Goal: Navigation & Orientation: Find specific page/section

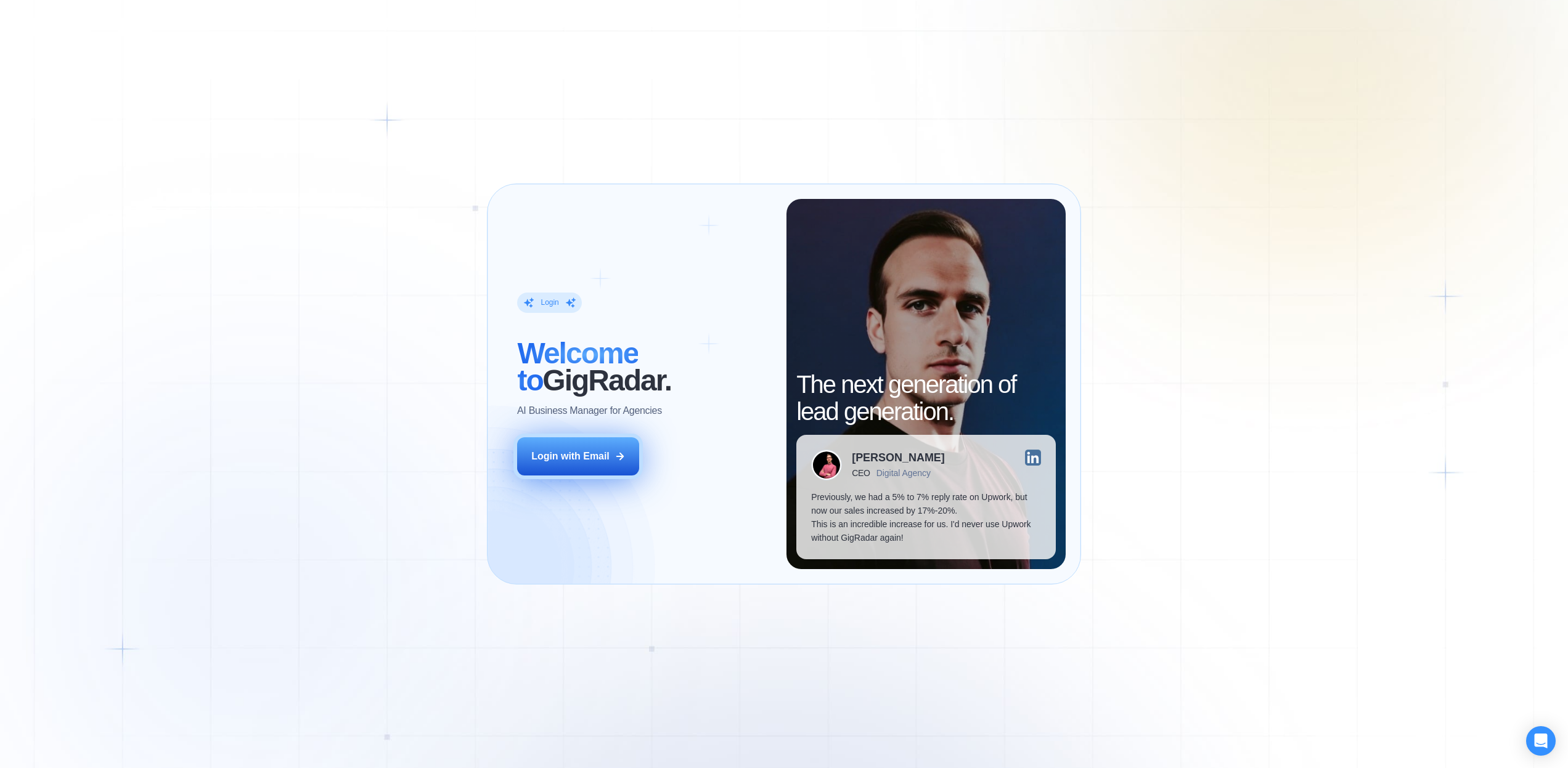
click at [594, 448] on button "Login with Email" at bounding box center [578, 457] width 122 height 39
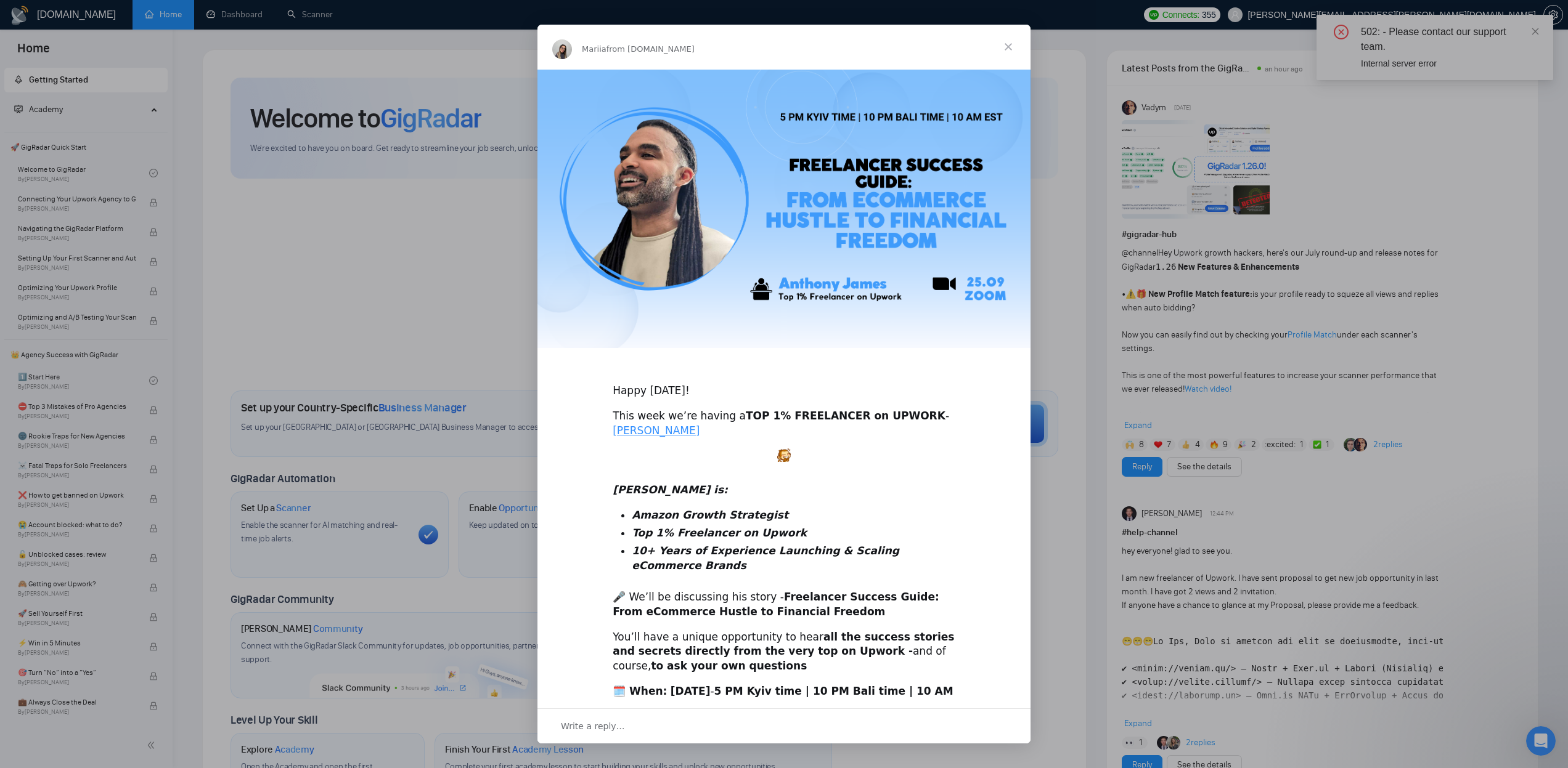
click at [1009, 47] on span "Close" at bounding box center [1008, 47] width 44 height 44
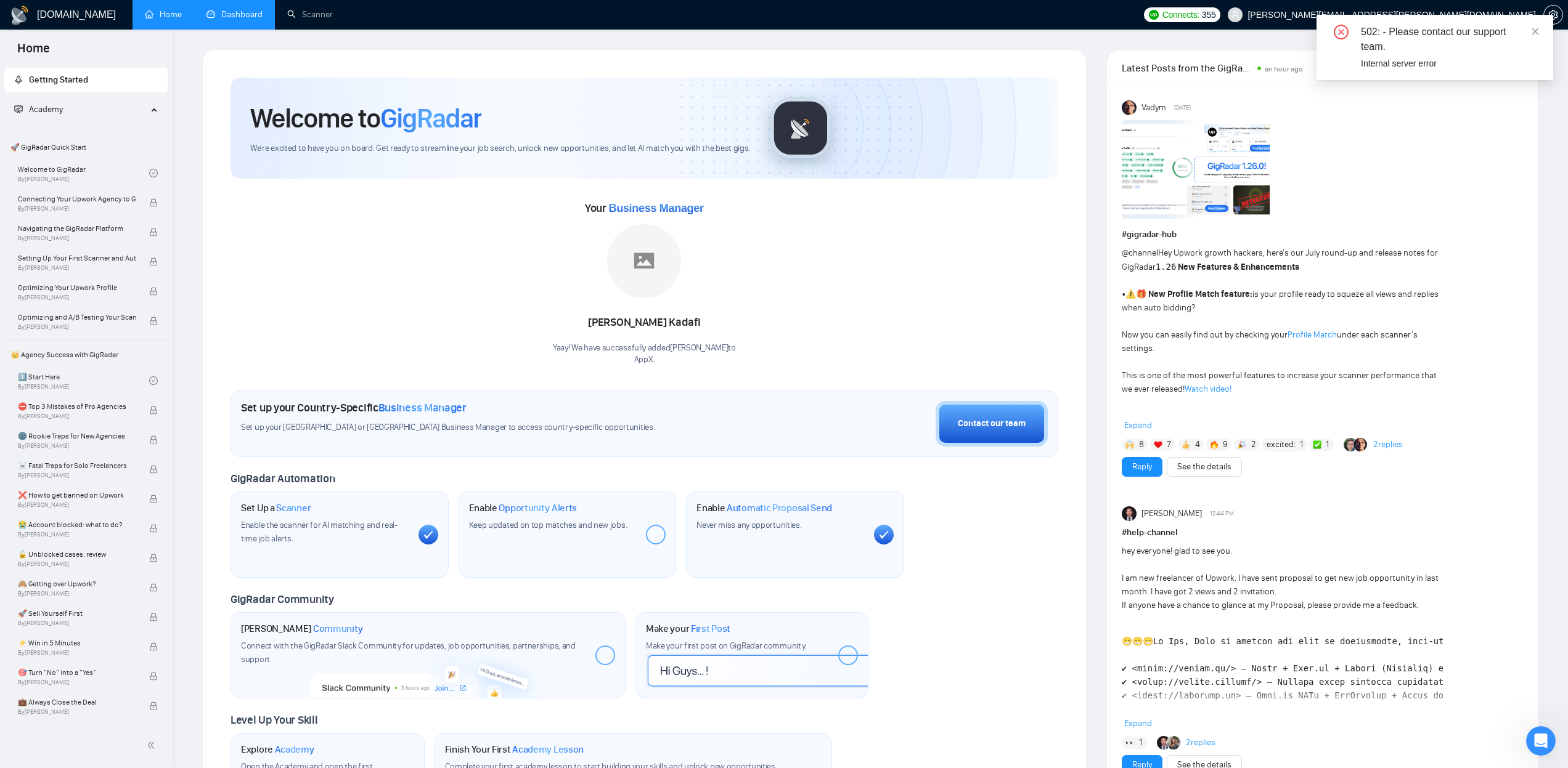
click at [244, 20] on link "Dashboard" at bounding box center [234, 14] width 56 height 11
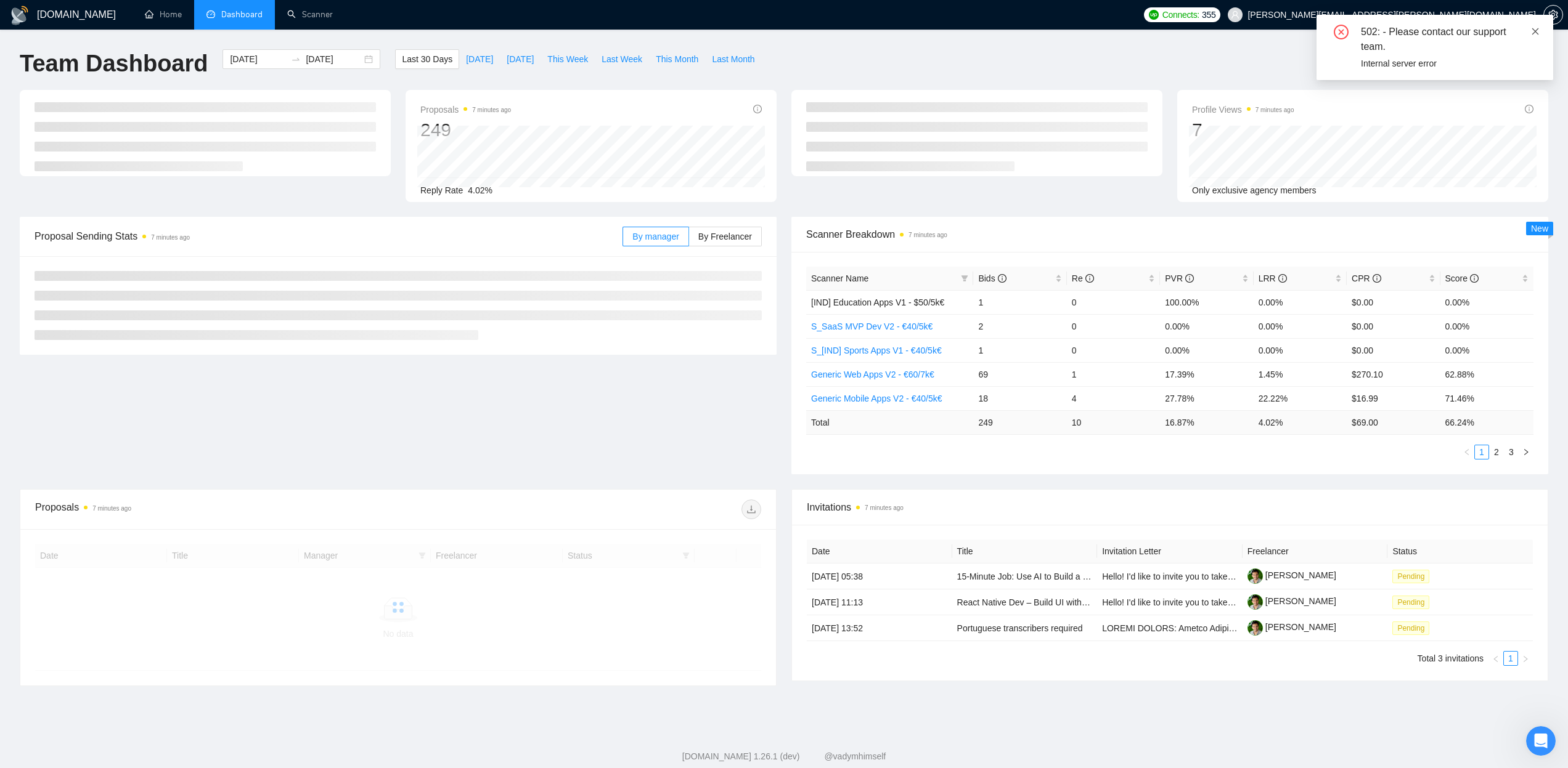
click at [1534, 31] on icon "close" at bounding box center [1535, 31] width 7 height 7
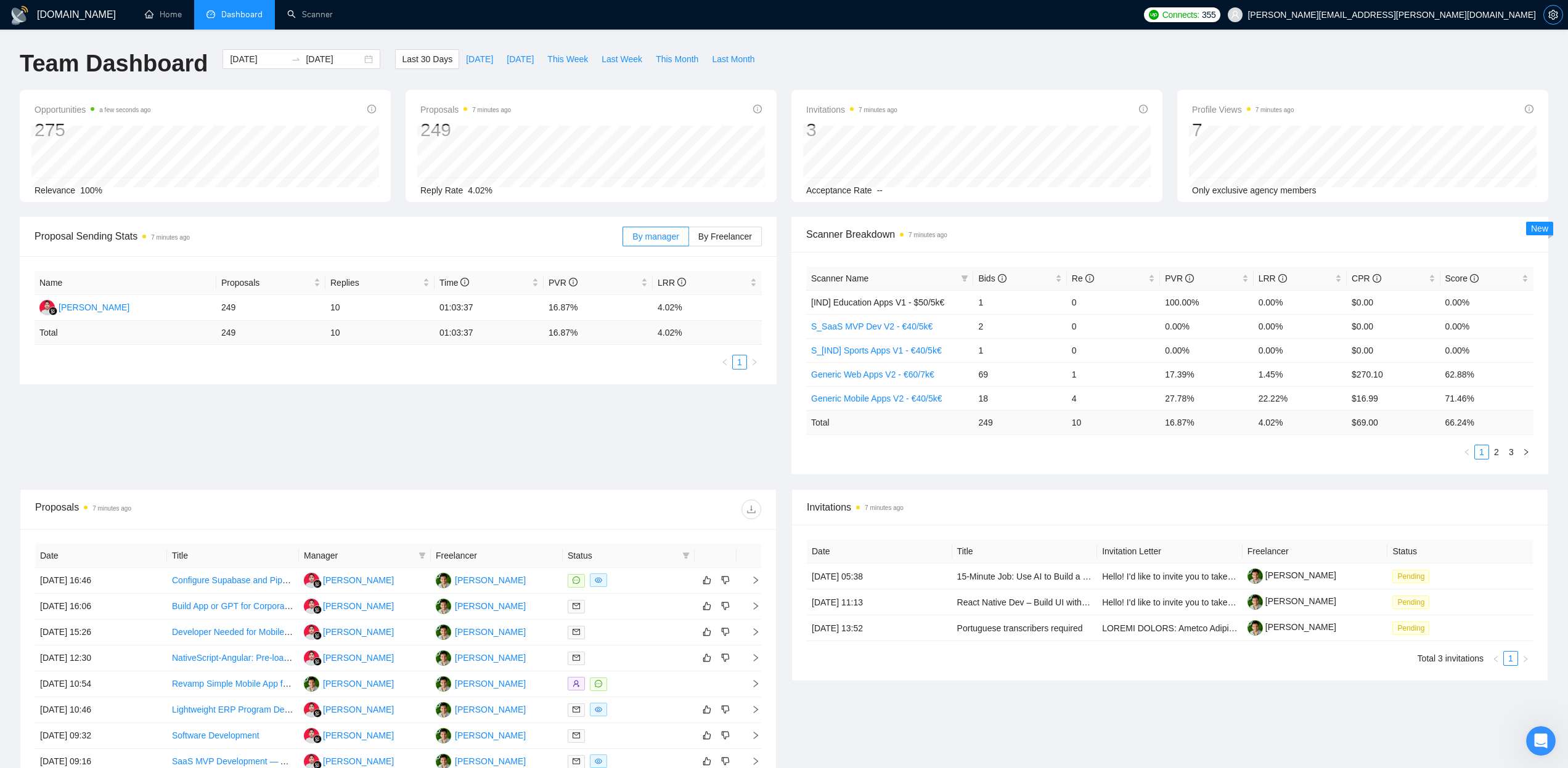
click at [1551, 14] on icon "setting" at bounding box center [1552, 15] width 10 height 10
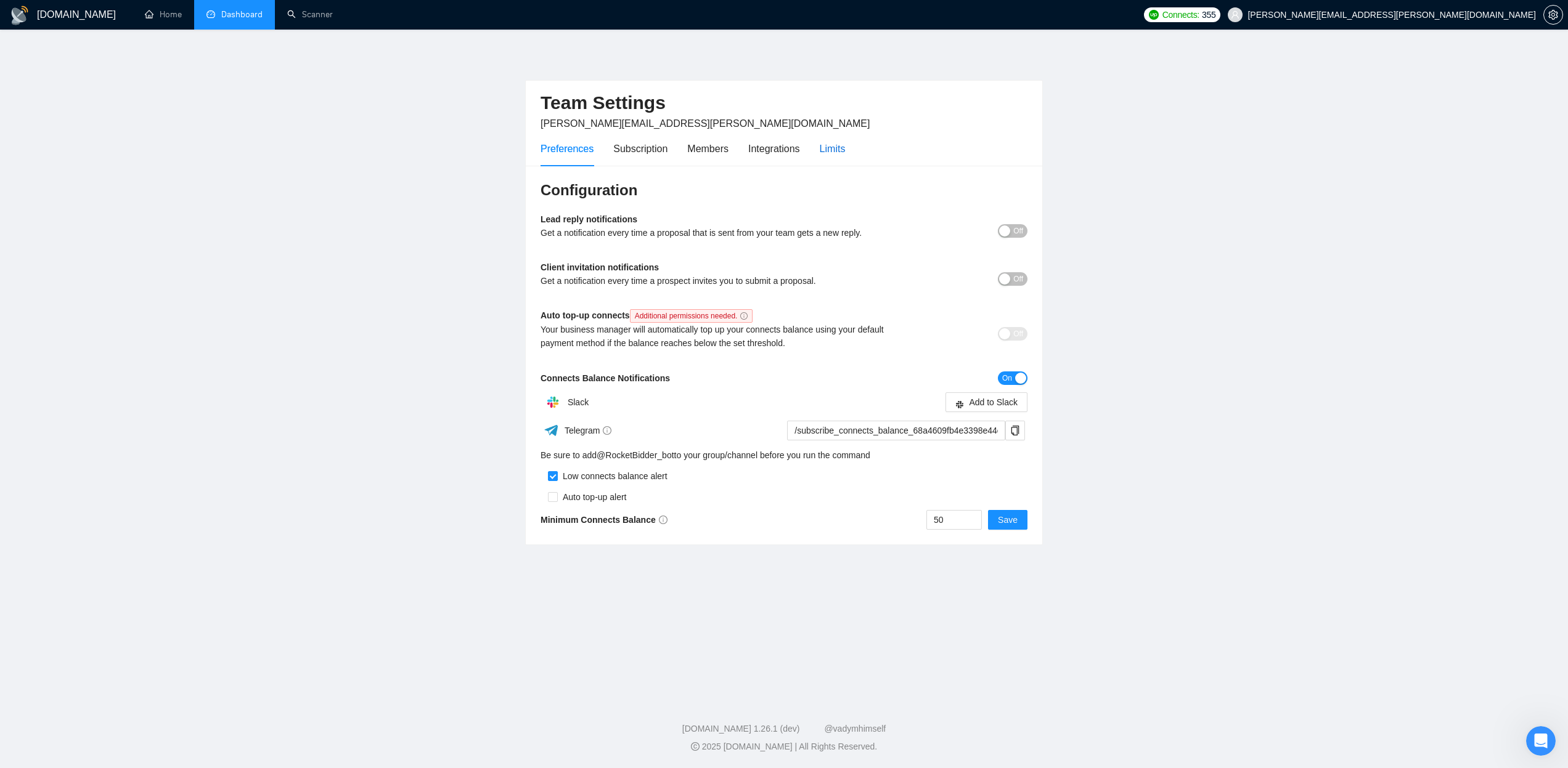
click at [840, 150] on div "Limits" at bounding box center [833, 148] width 26 height 16
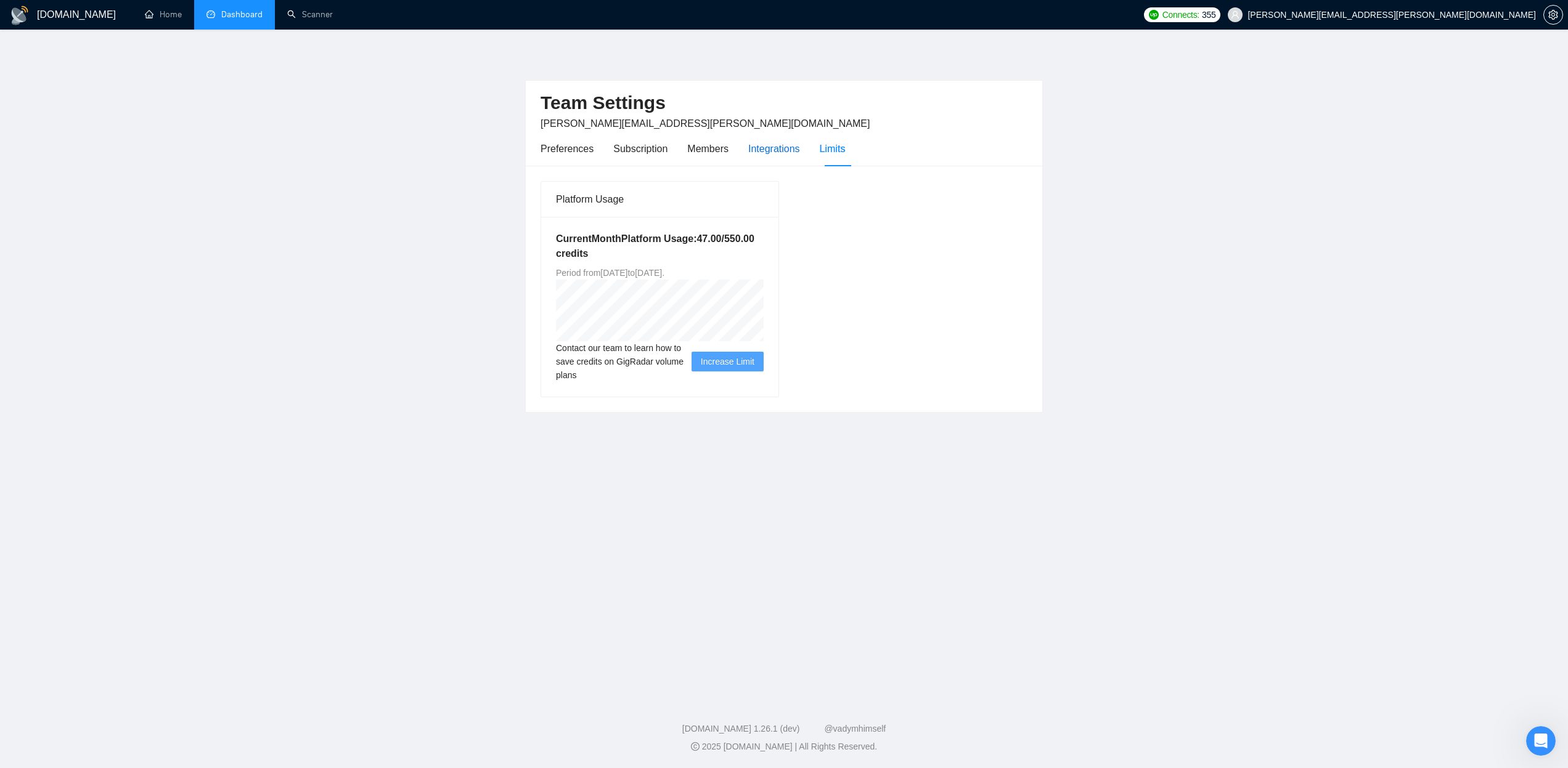
click at [778, 154] on div "Integrations" at bounding box center [774, 148] width 52 height 16
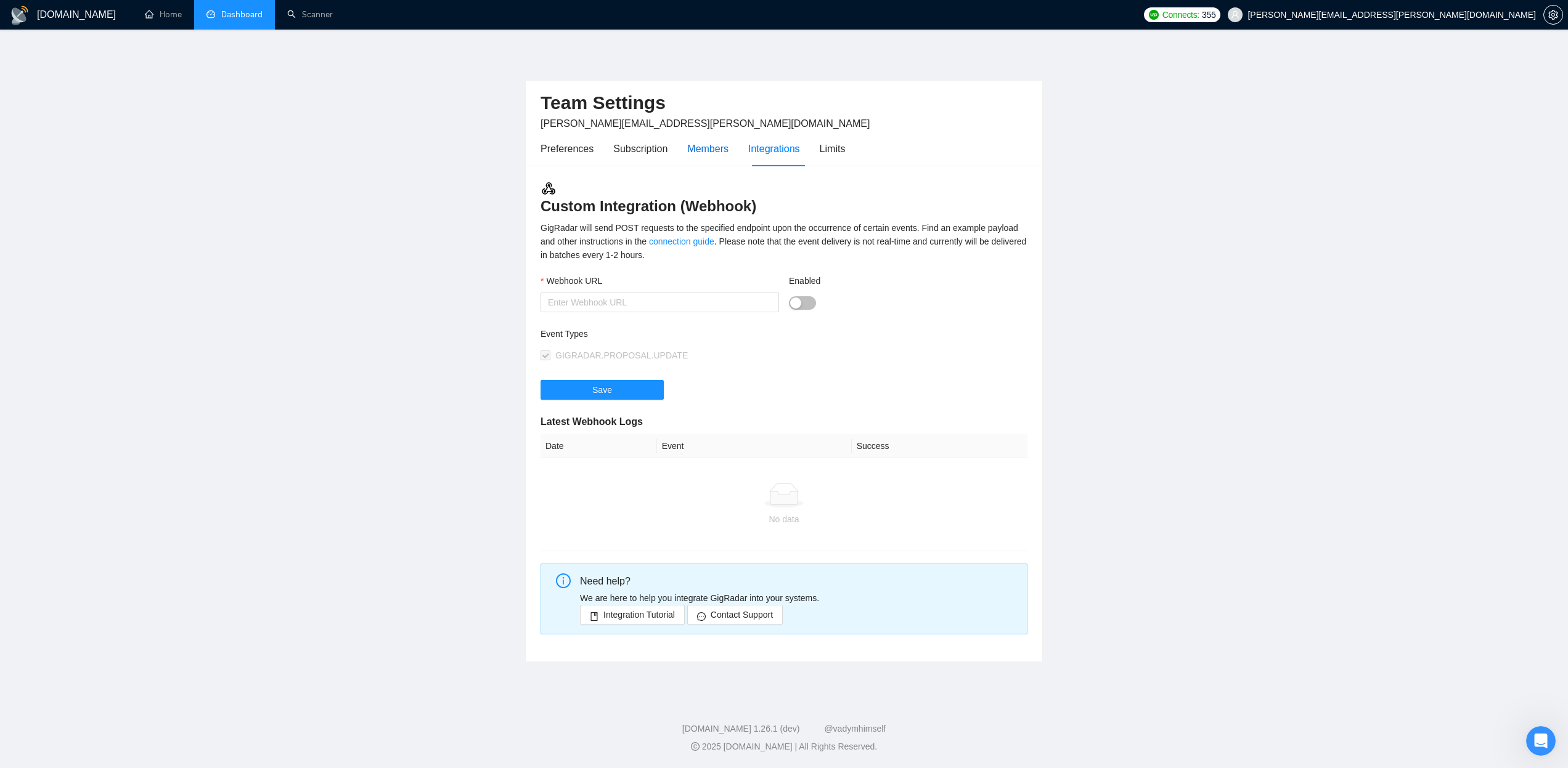
click at [708, 155] on div "Members" at bounding box center [707, 148] width 41 height 16
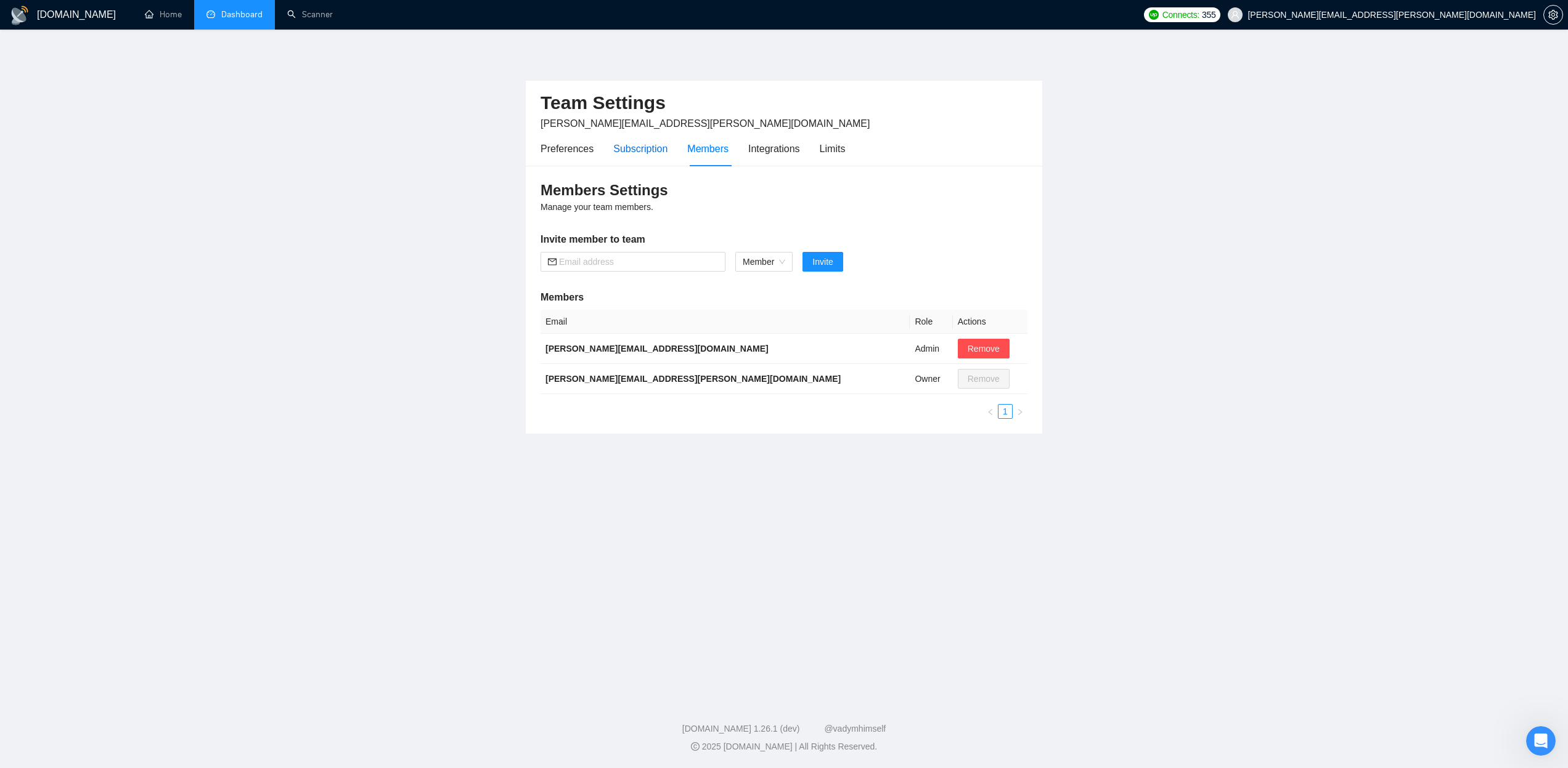
click at [654, 155] on div "Subscription" at bounding box center [640, 148] width 54 height 16
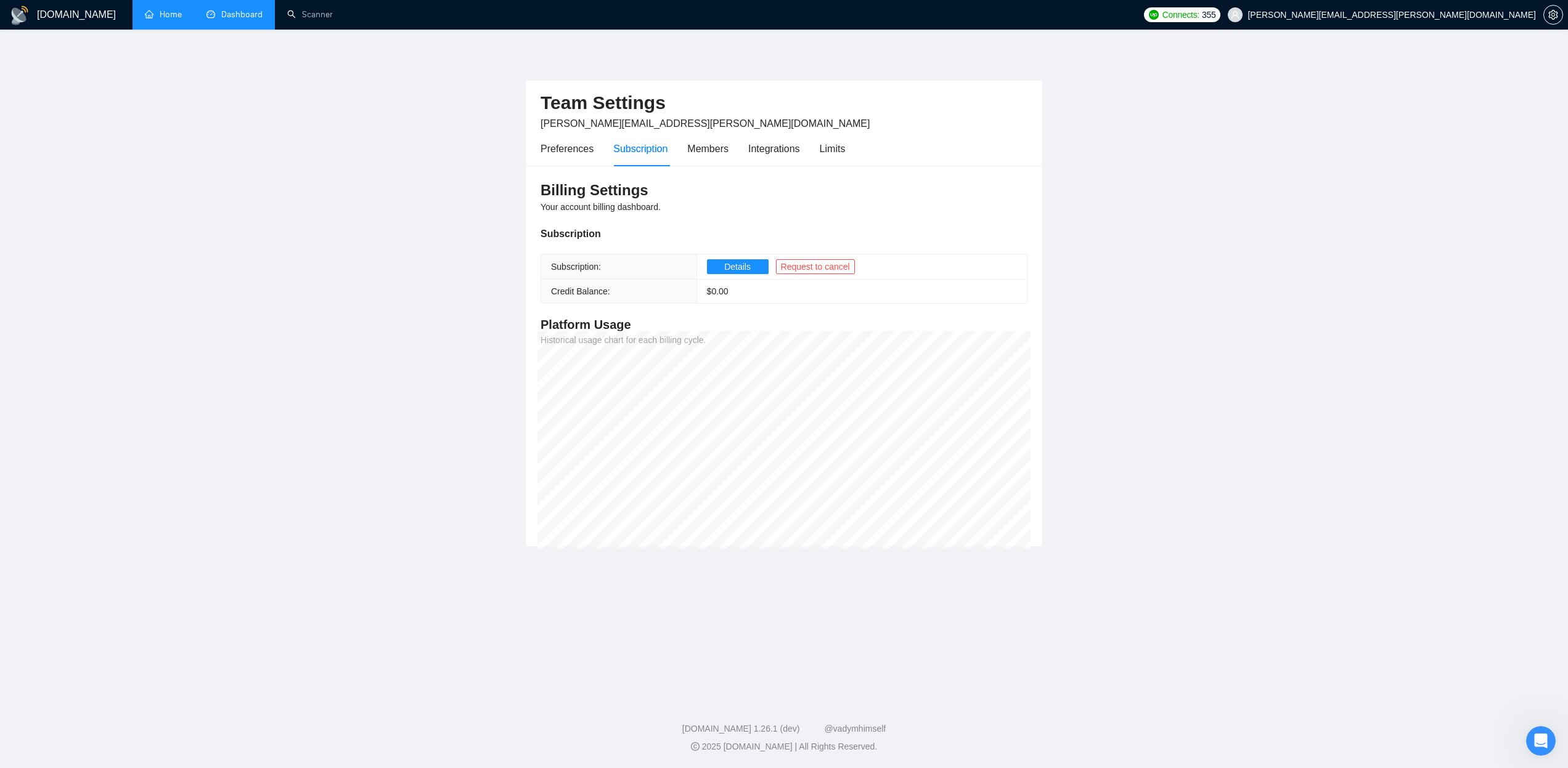
click at [163, 16] on link "Home" at bounding box center [163, 14] width 37 height 11
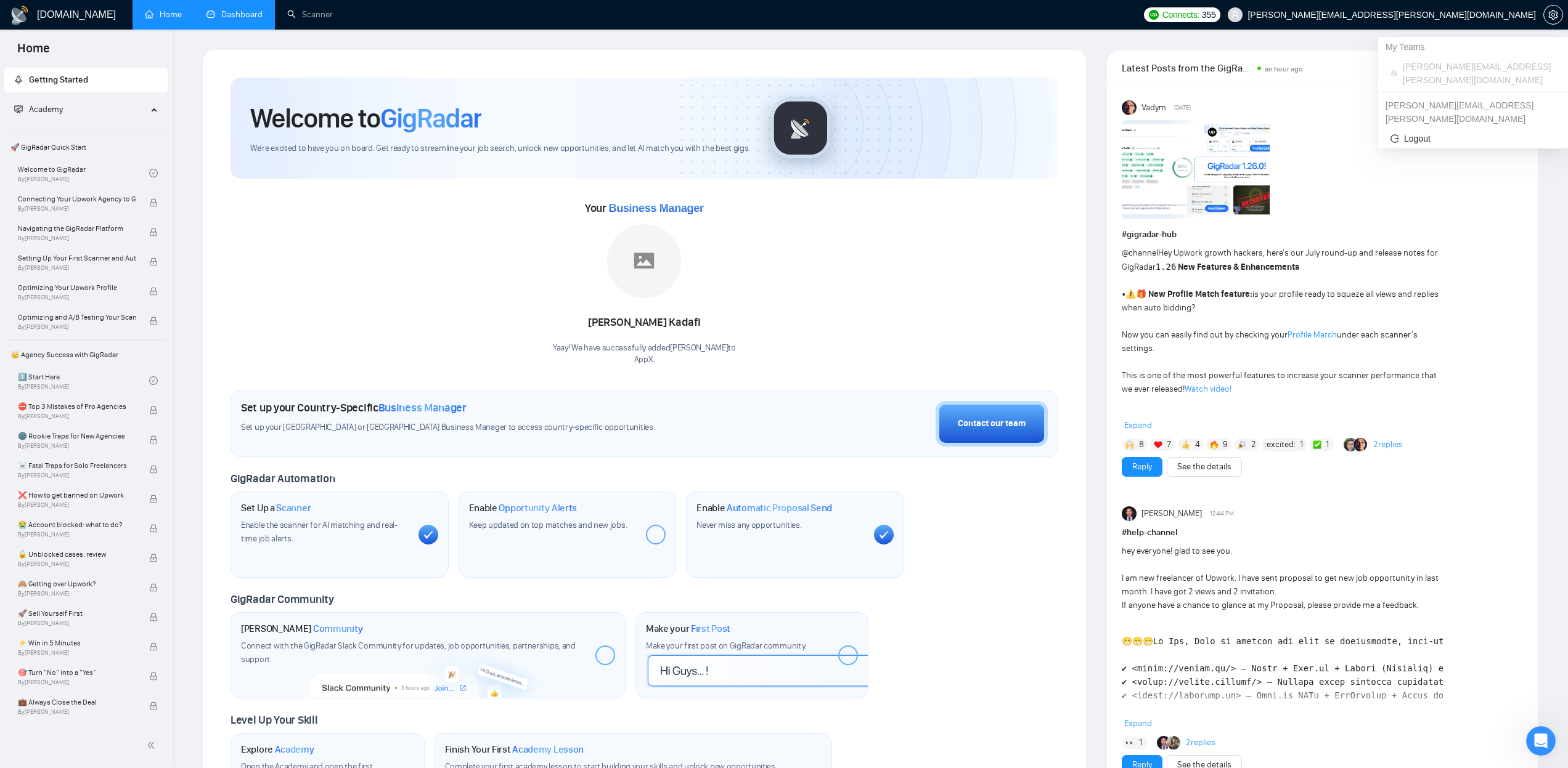
click at [1525, 15] on span "pedro.romano@appx-digital.com" at bounding box center [1392, 15] width 289 height 0
click at [1552, 16] on icon "setting" at bounding box center [1552, 15] width 9 height 10
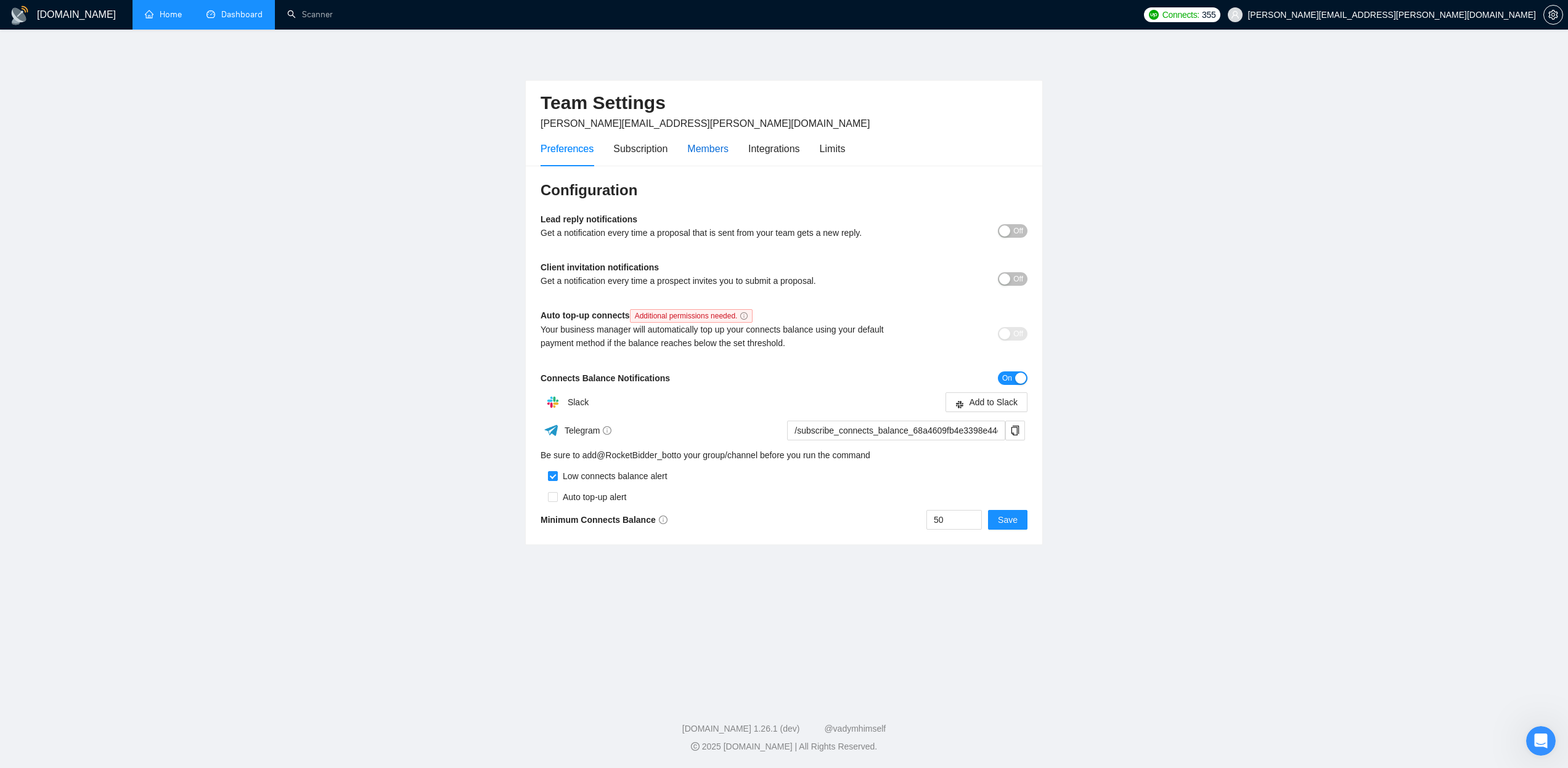
click at [705, 148] on div "Members" at bounding box center [707, 148] width 41 height 16
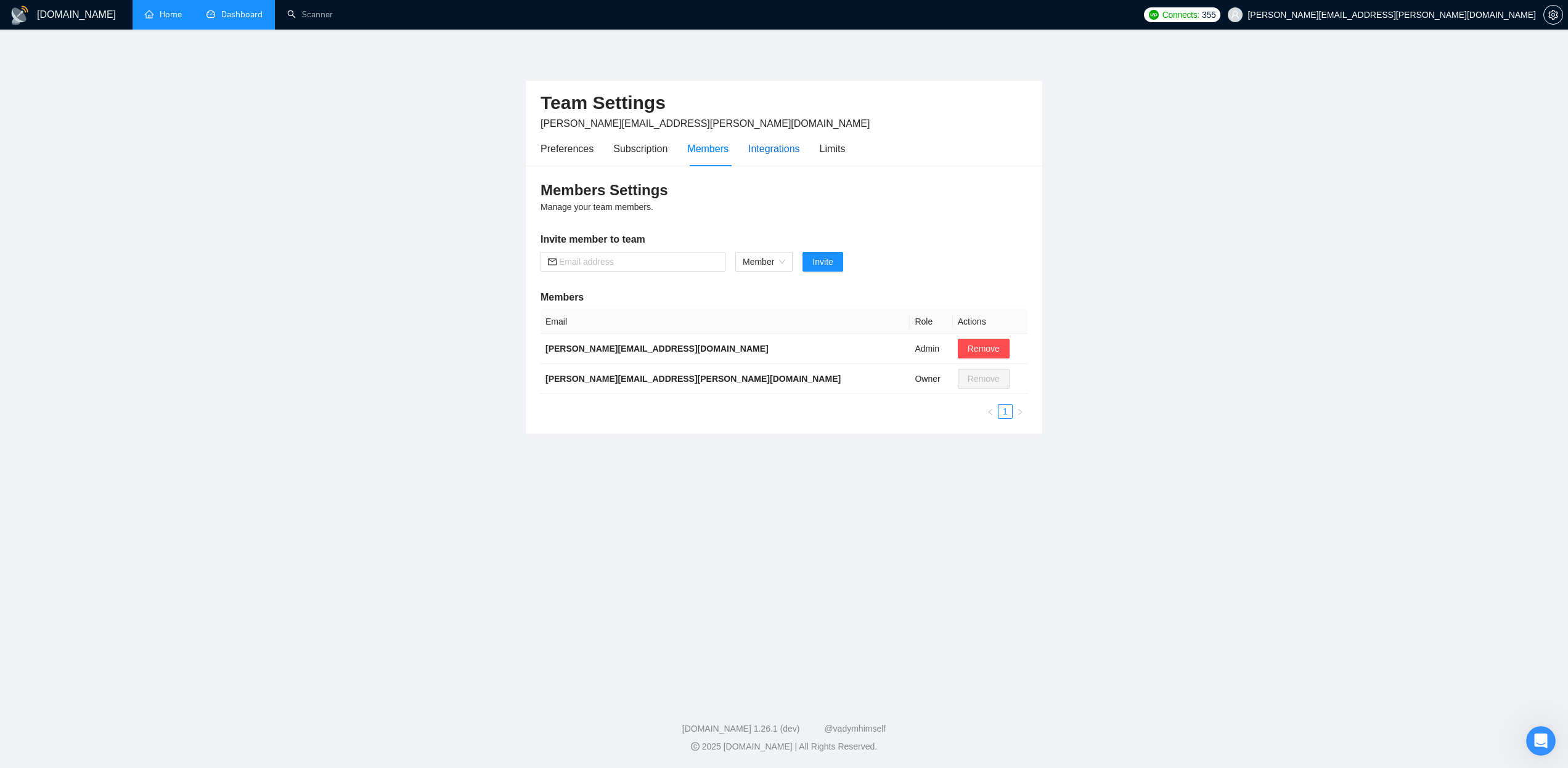
click at [789, 150] on div "Integrations" at bounding box center [774, 148] width 52 height 16
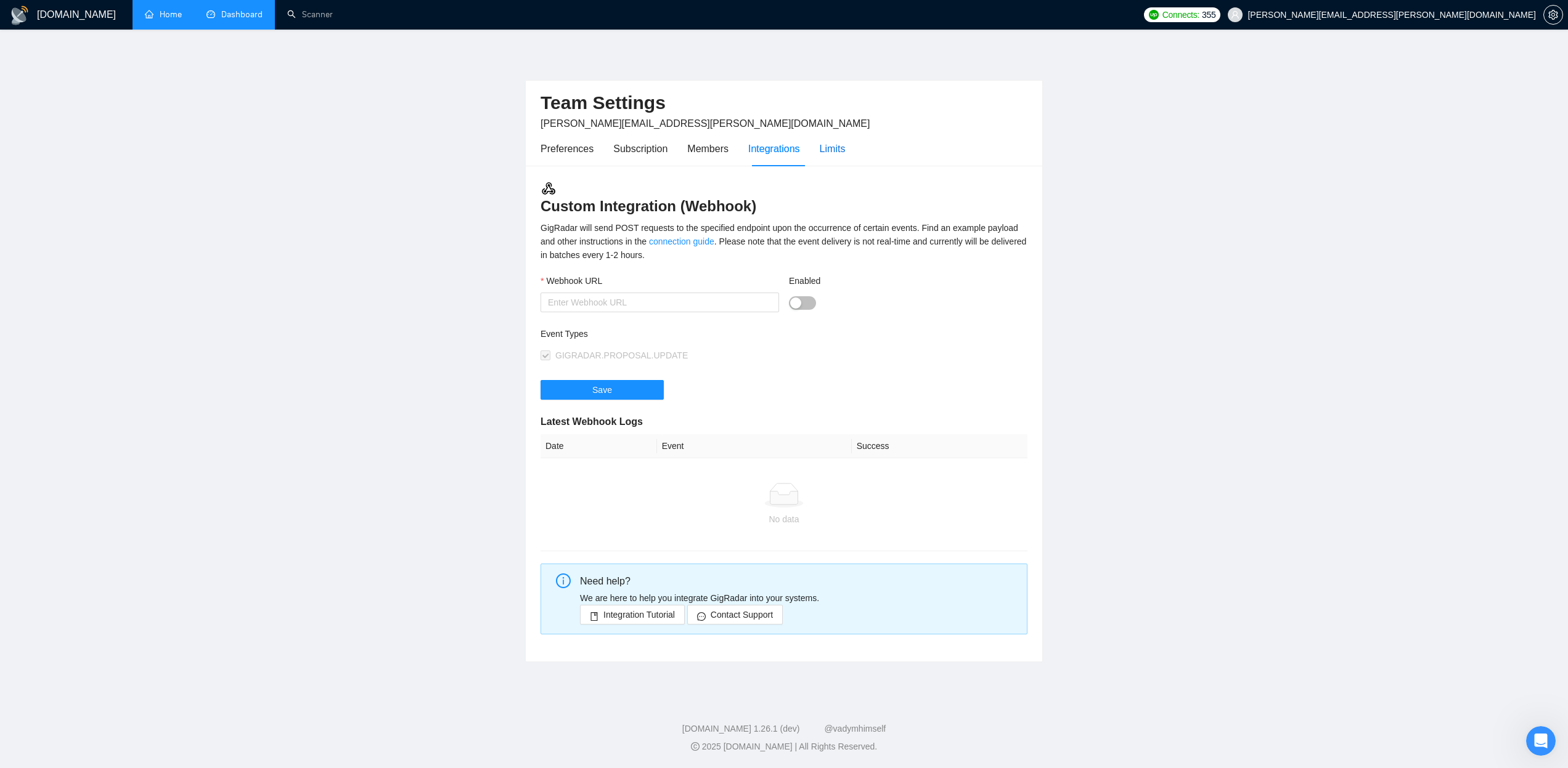
click at [836, 144] on div "Limits" at bounding box center [833, 148] width 26 height 16
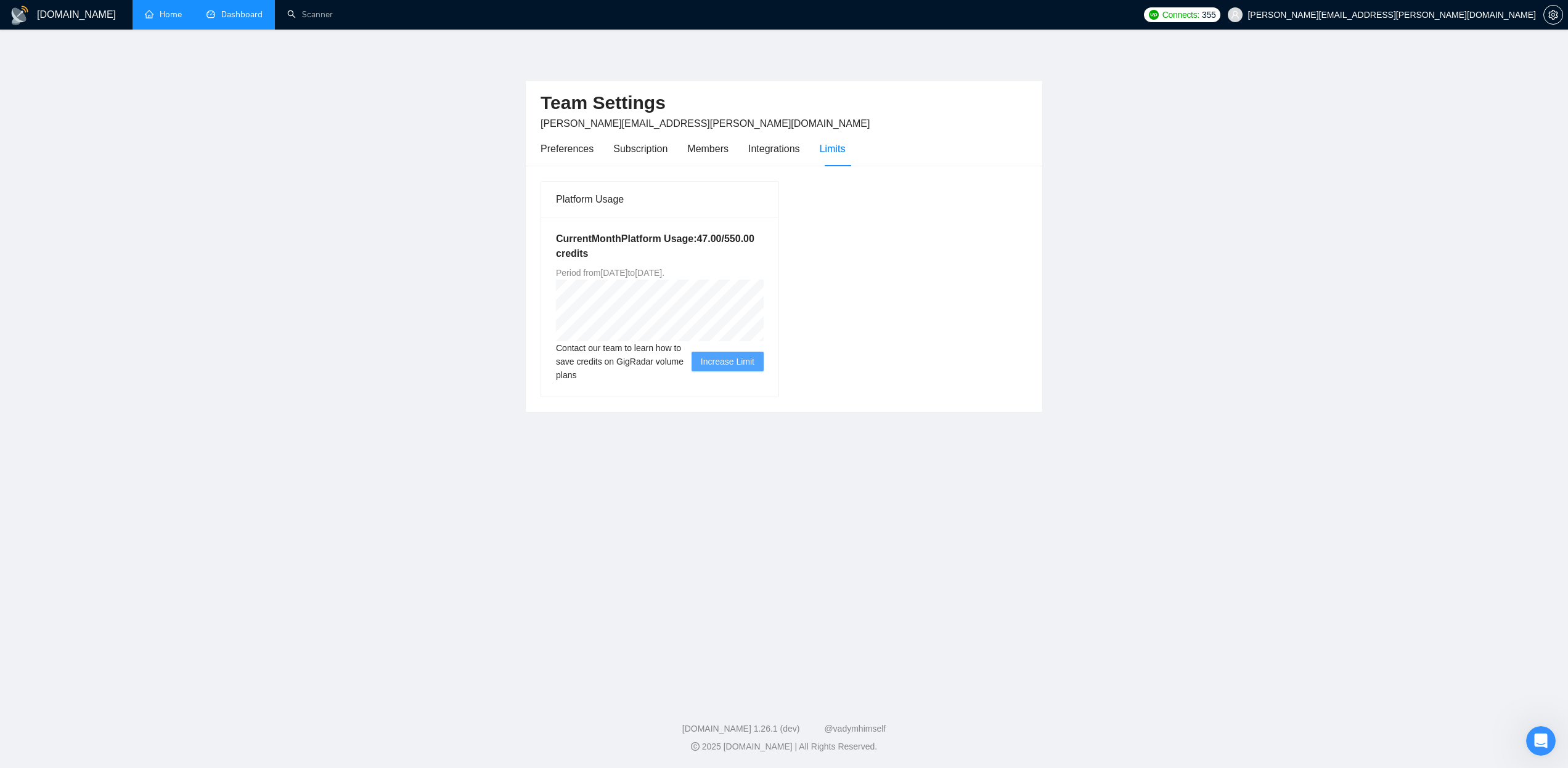
click at [227, 19] on link "Dashboard" at bounding box center [234, 14] width 56 height 11
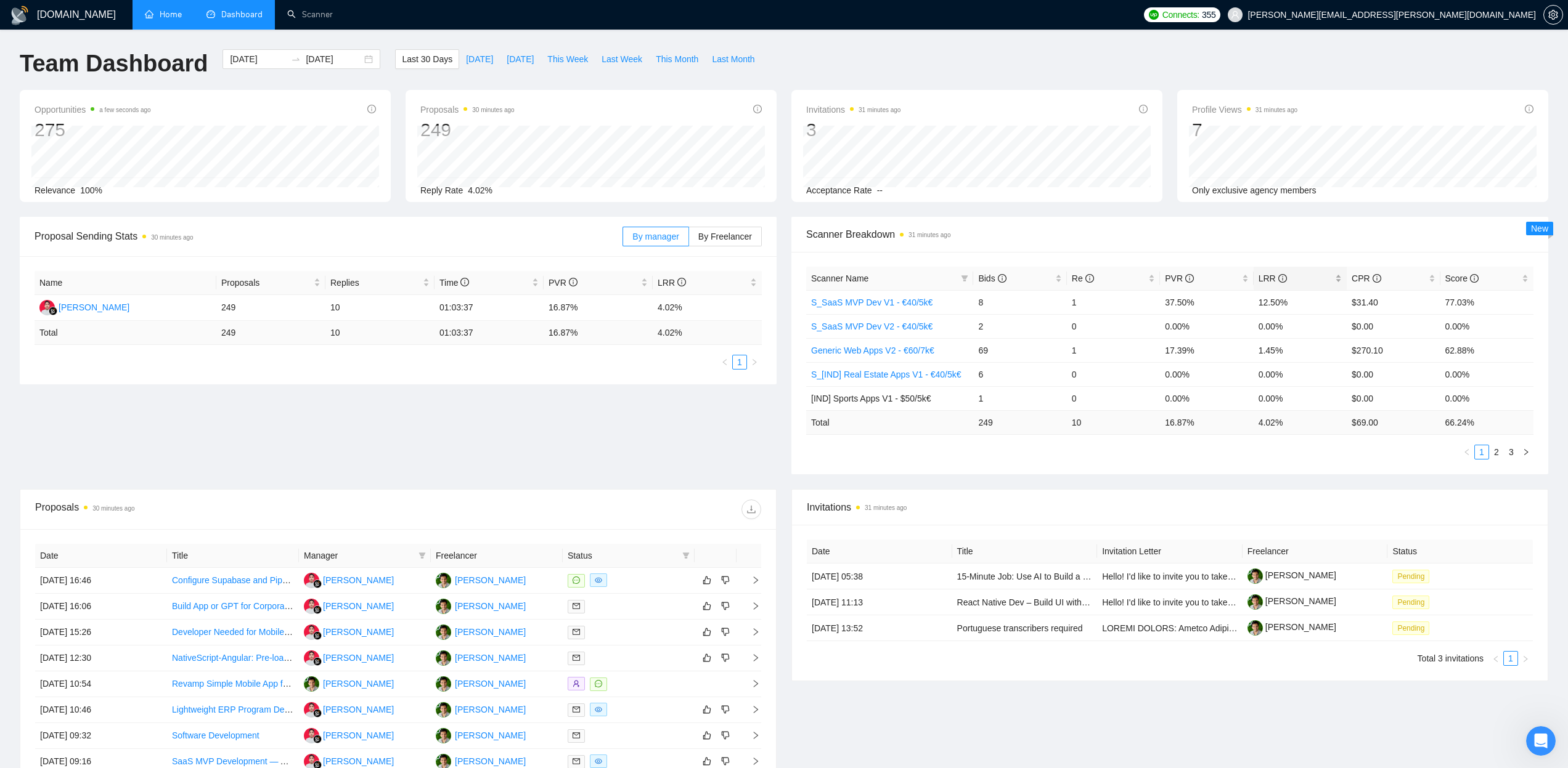
click at [1339, 281] on div "LRR" at bounding box center [1299, 279] width 83 height 14
